Goal: Task Accomplishment & Management: Complete application form

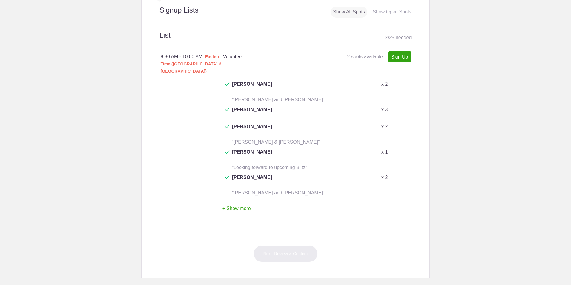
scroll to position [328, 0]
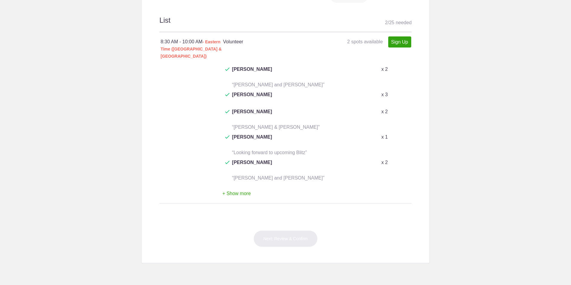
click at [241, 184] on button "+ Show more" at bounding box center [236, 193] width 28 height 19
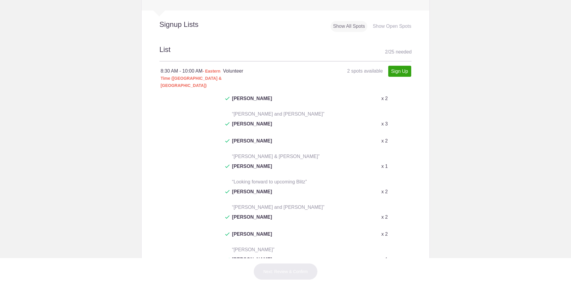
scroll to position [294, 0]
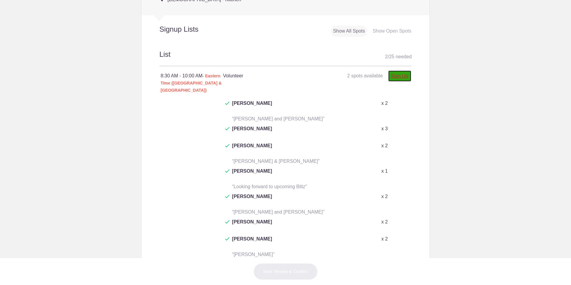
click at [390, 78] on link "Sign Up" at bounding box center [399, 75] width 23 height 11
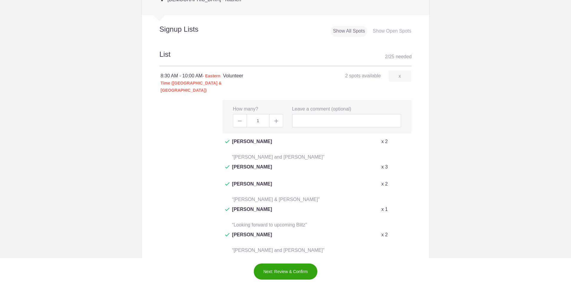
click at [276, 119] on img at bounding box center [276, 121] width 4 height 4
type input "2"
click at [303, 115] on input "text" at bounding box center [346, 120] width 109 height 13
click at [289, 273] on button "Next: Review & Confirm" at bounding box center [285, 271] width 64 height 17
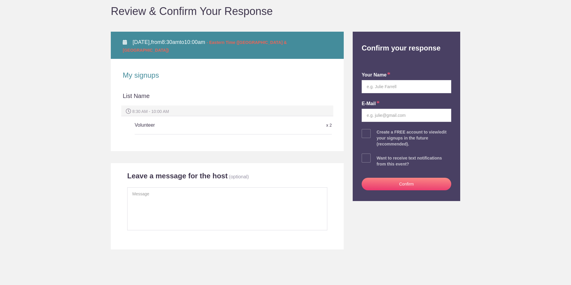
scroll to position [60, 0]
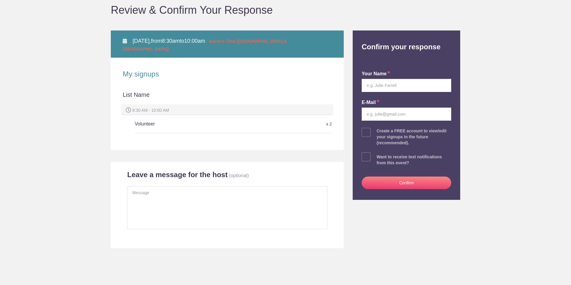
click at [156, 118] on h5 "Volunteer" at bounding box center [200, 124] width 131 height 12
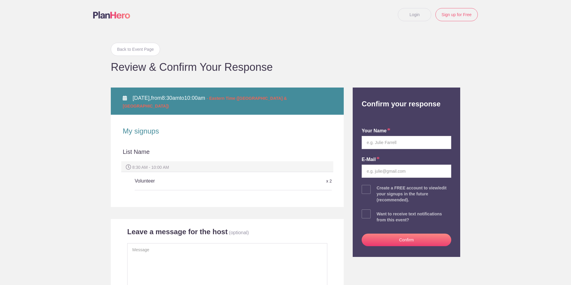
scroll to position [0, 0]
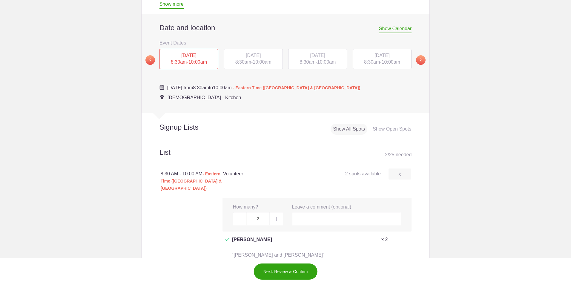
scroll to position [209, 0]
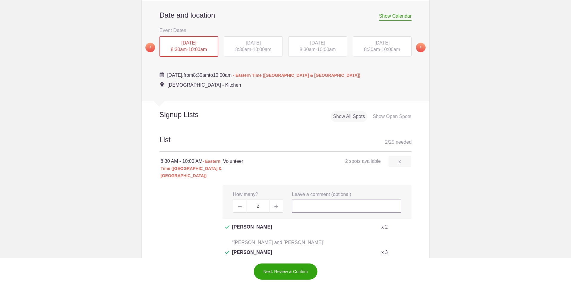
click at [313, 202] on input "text" at bounding box center [346, 205] width 109 height 13
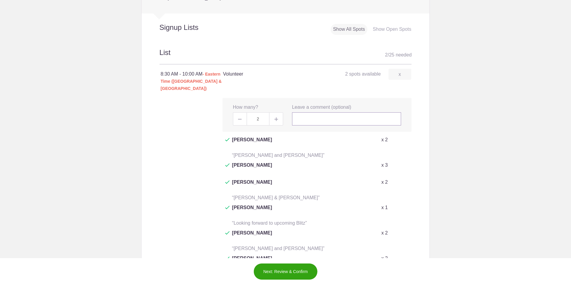
scroll to position [298, 0]
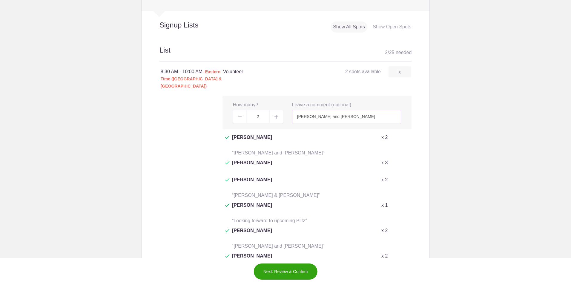
type input "[PERSON_NAME] and [PERSON_NAME]"
click at [289, 269] on button "Next: Review & Confirm" at bounding box center [285, 271] width 64 height 17
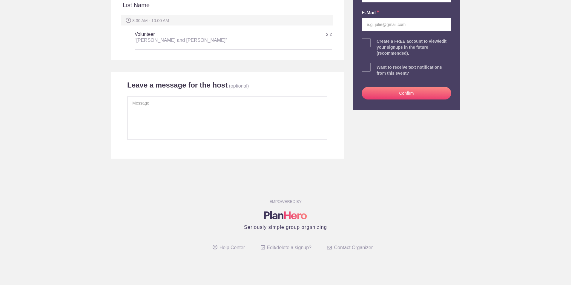
scroll to position [60, 0]
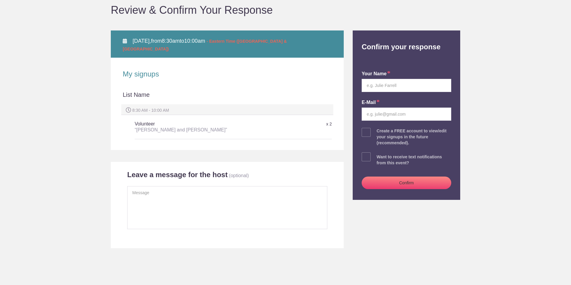
click at [383, 183] on button "Confirm" at bounding box center [406, 182] width 90 height 13
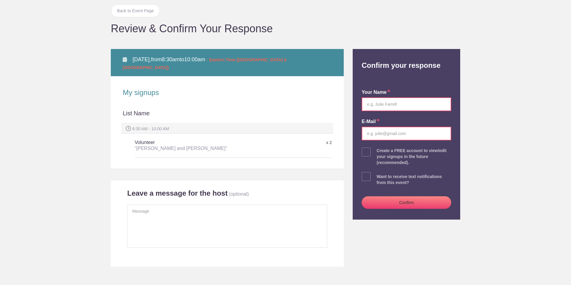
scroll to position [30, 0]
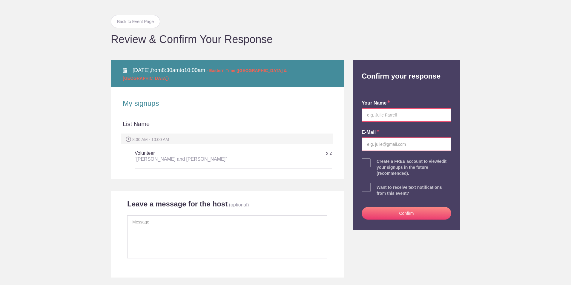
click at [390, 116] on input "text" at bounding box center [406, 115] width 90 height 14
type input "[PERSON_NAME]"
type input "[PERSON_NAME][EMAIL_ADDRESS][PERSON_NAME][DOMAIN_NAME]"
click at [389, 212] on button "Confirm" at bounding box center [406, 213] width 90 height 13
